Goal: Information Seeking & Learning: Learn about a topic

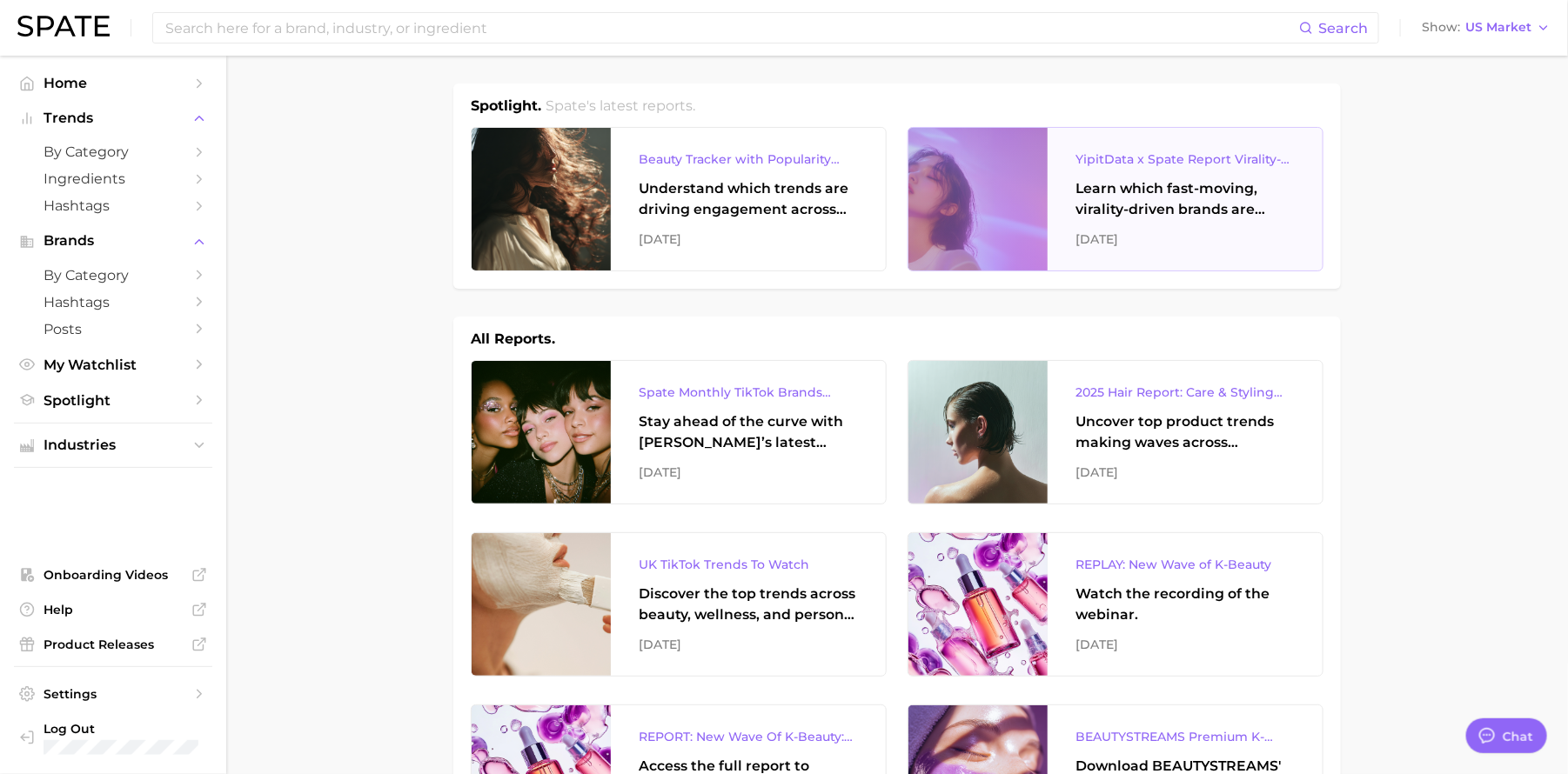
click at [1147, 153] on div "YipitData x Spate Report Virality-Driven Brands Are Taking a Slice of the Beaut…" at bounding box center [1185, 158] width 219 height 21
click at [563, 39] on input at bounding box center [731, 27] width 1135 height 29
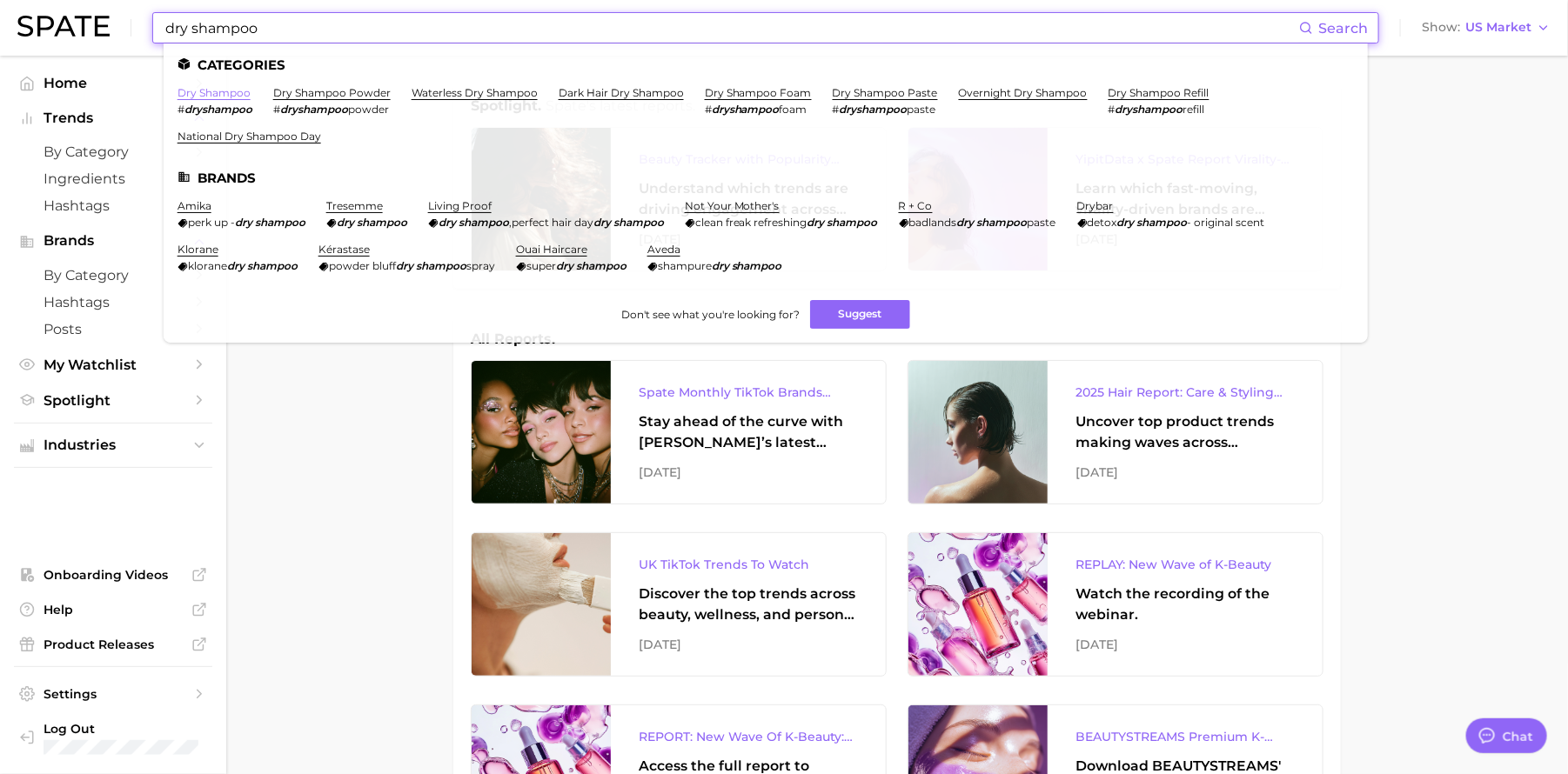
type input "dry shampoo"
click at [228, 93] on link "dry shampoo" at bounding box center [214, 93] width 73 height 13
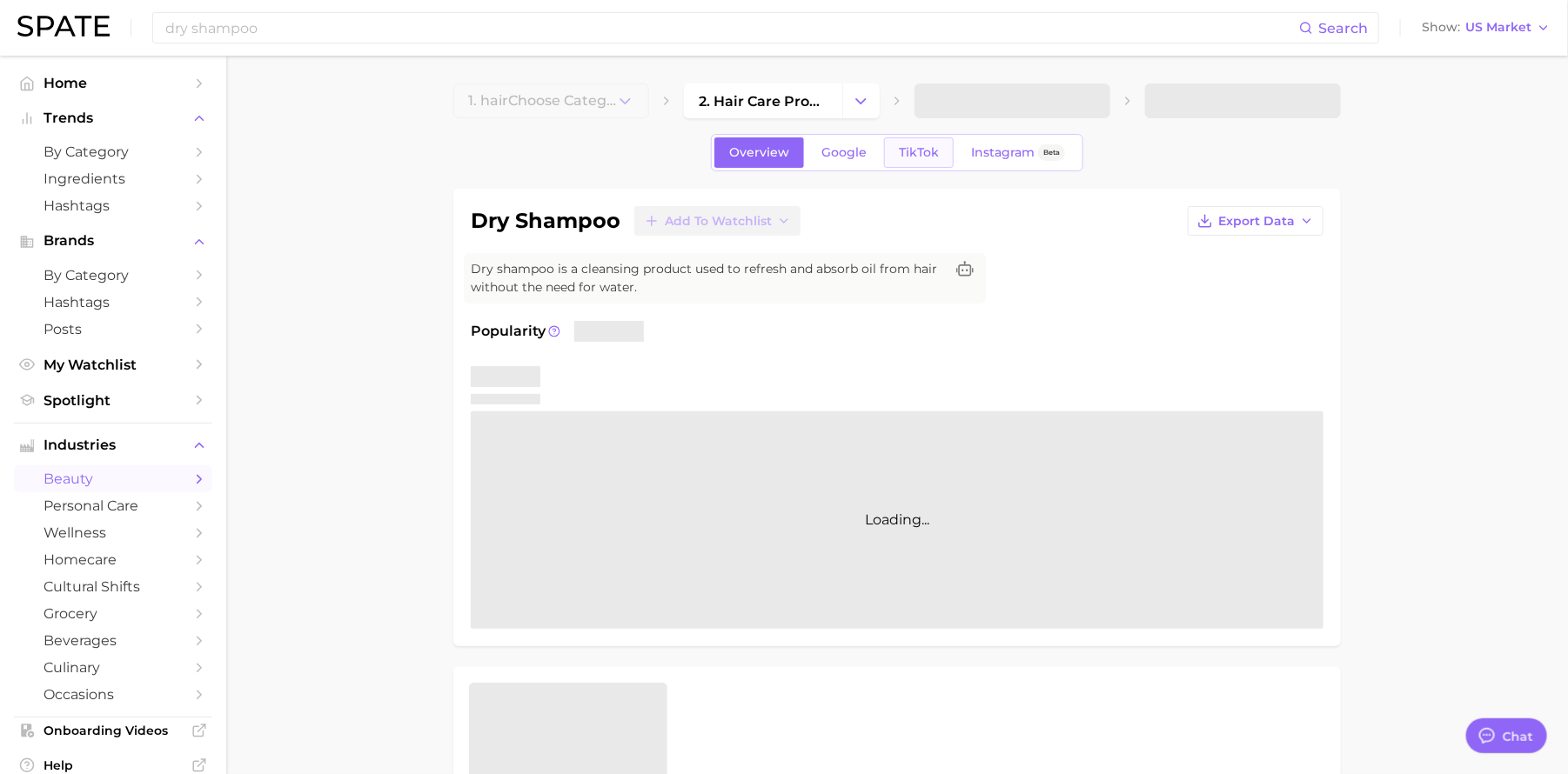
type textarea "x"
